Goal: Find specific page/section: Find specific page/section

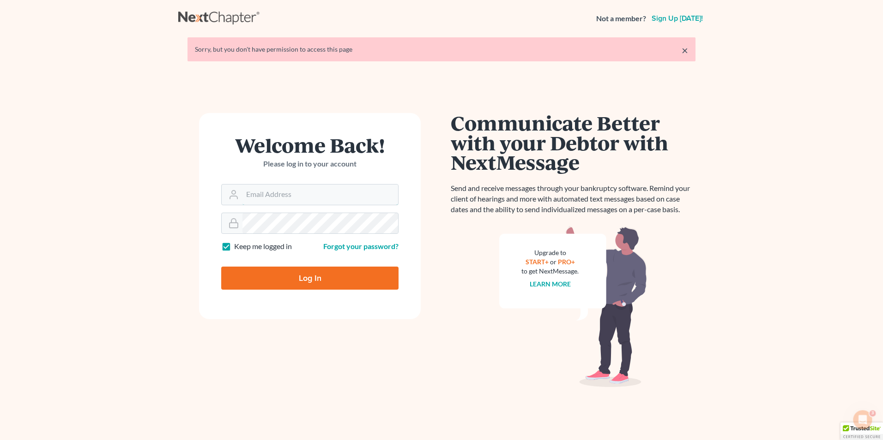
type input "itservices@farmerwright.com"
click at [318, 281] on input "Log In" at bounding box center [309, 278] width 177 height 23
type input "Thinking..."
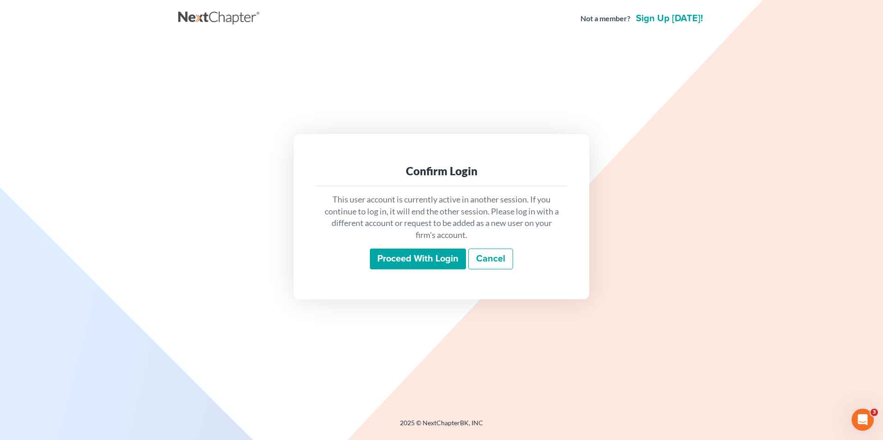
click at [433, 263] on input "Proceed with login" at bounding box center [418, 259] width 96 height 21
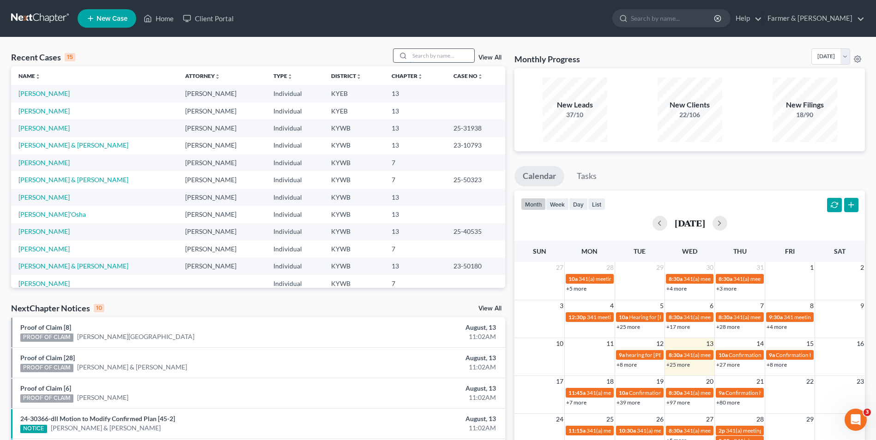
click at [440, 58] on input "search" at bounding box center [441, 55] width 65 height 13
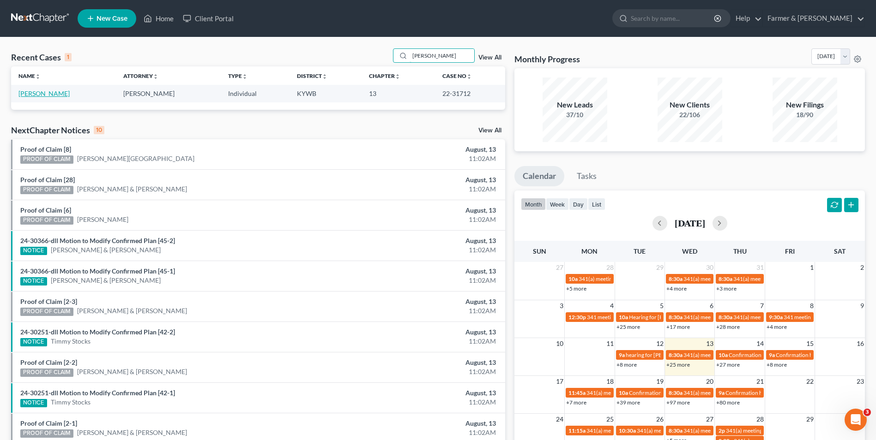
type input "amelia woodrum"
click at [54, 96] on link "Woodrum, Amelia" at bounding box center [43, 94] width 51 height 8
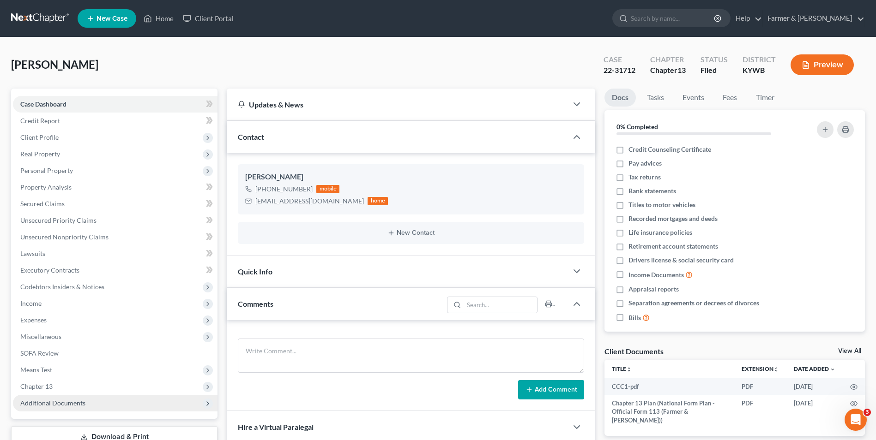
click at [92, 403] on span "Additional Documents" at bounding box center [115, 403] width 205 height 17
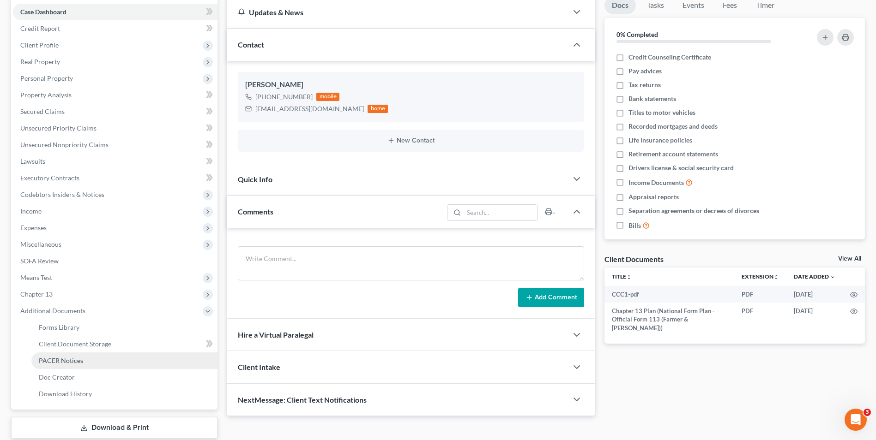
click at [90, 358] on link "PACER Notices" at bounding box center [124, 361] width 186 height 17
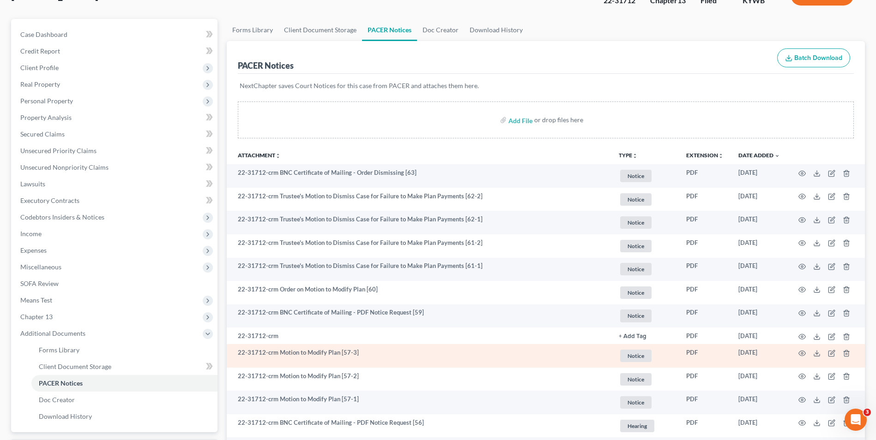
scroll to position [92, 0]
